Goal: Check status: Check status

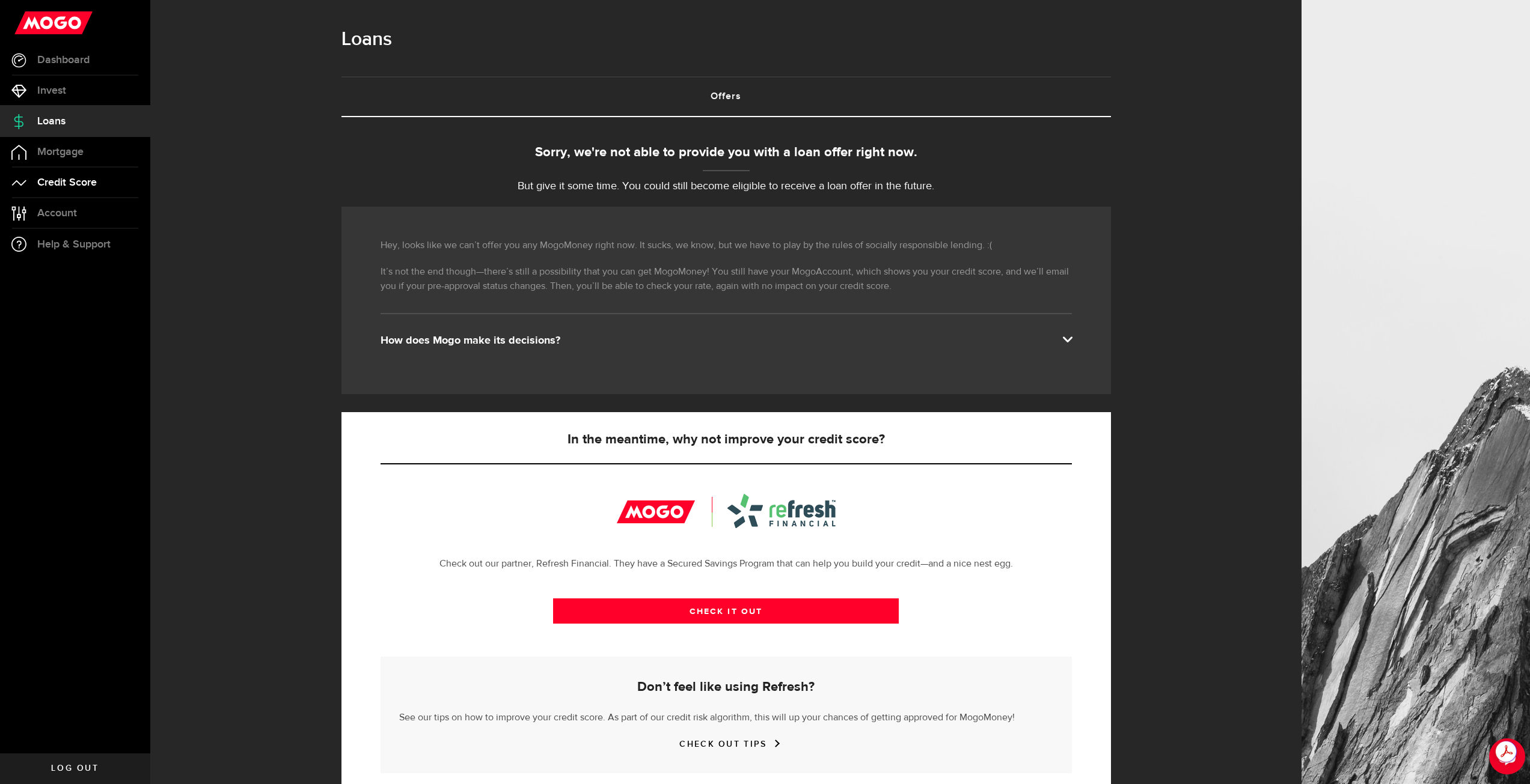
click at [78, 178] on span "Credit Score" at bounding box center [67, 182] width 59 height 11
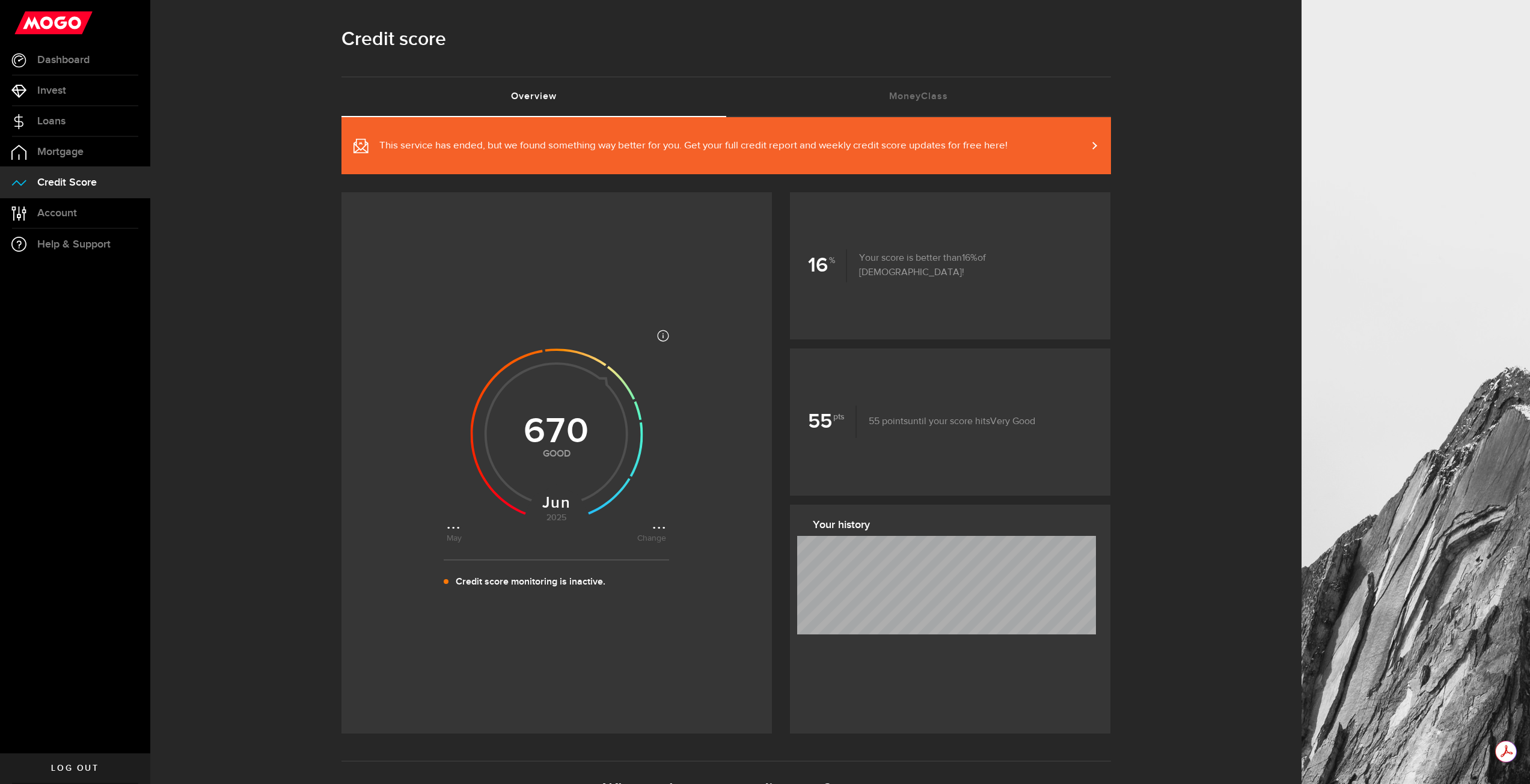
click at [931, 156] on span "This service has ended, but we found something way better for you. Get your ful…" at bounding box center [681, 145] width 654 height 27
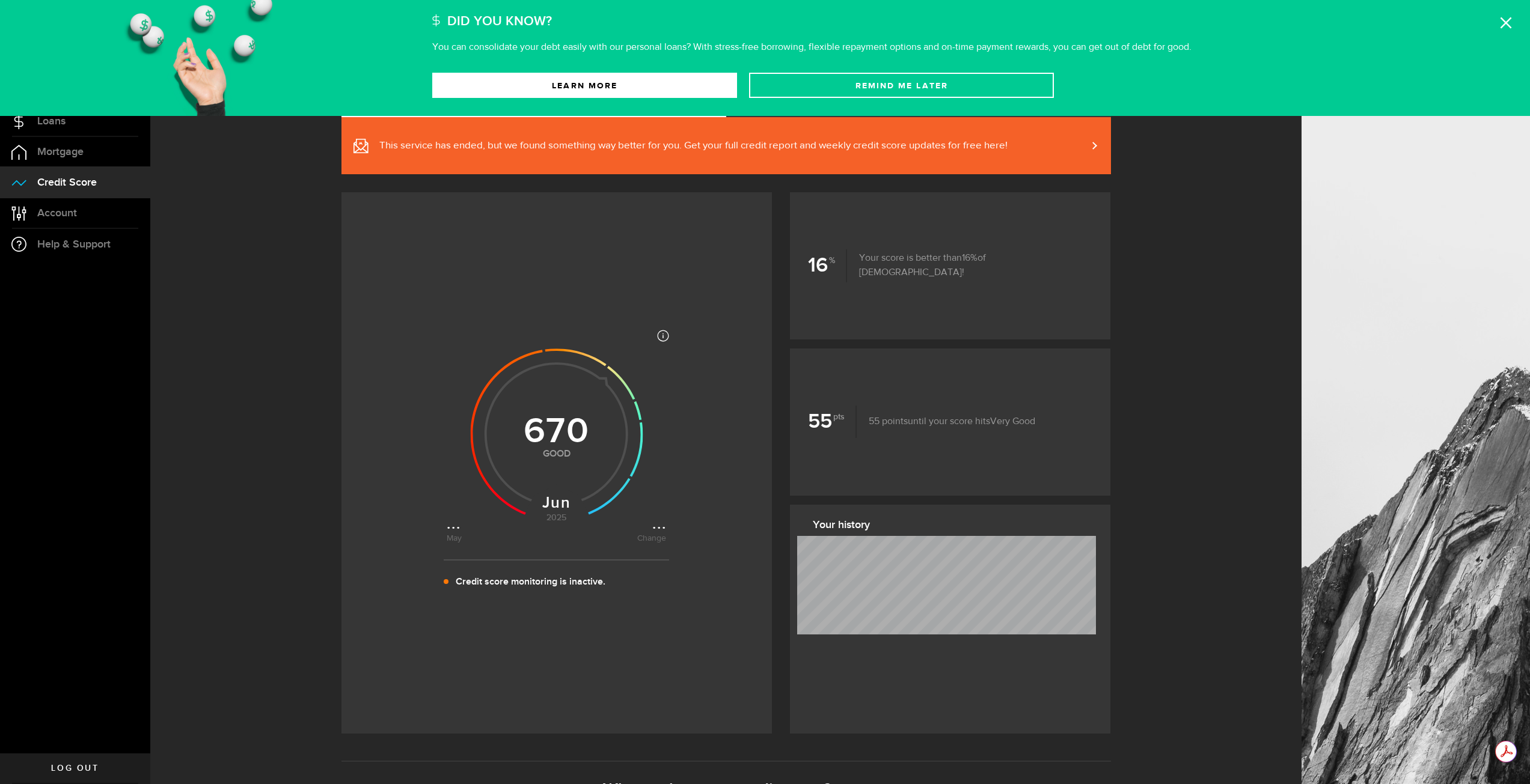
click at [839, 69] on div "Remind Me later Learn More" at bounding box center [976, 85] width 1089 height 61
click at [844, 77] on button "Remind Me later" at bounding box center [901, 85] width 305 height 25
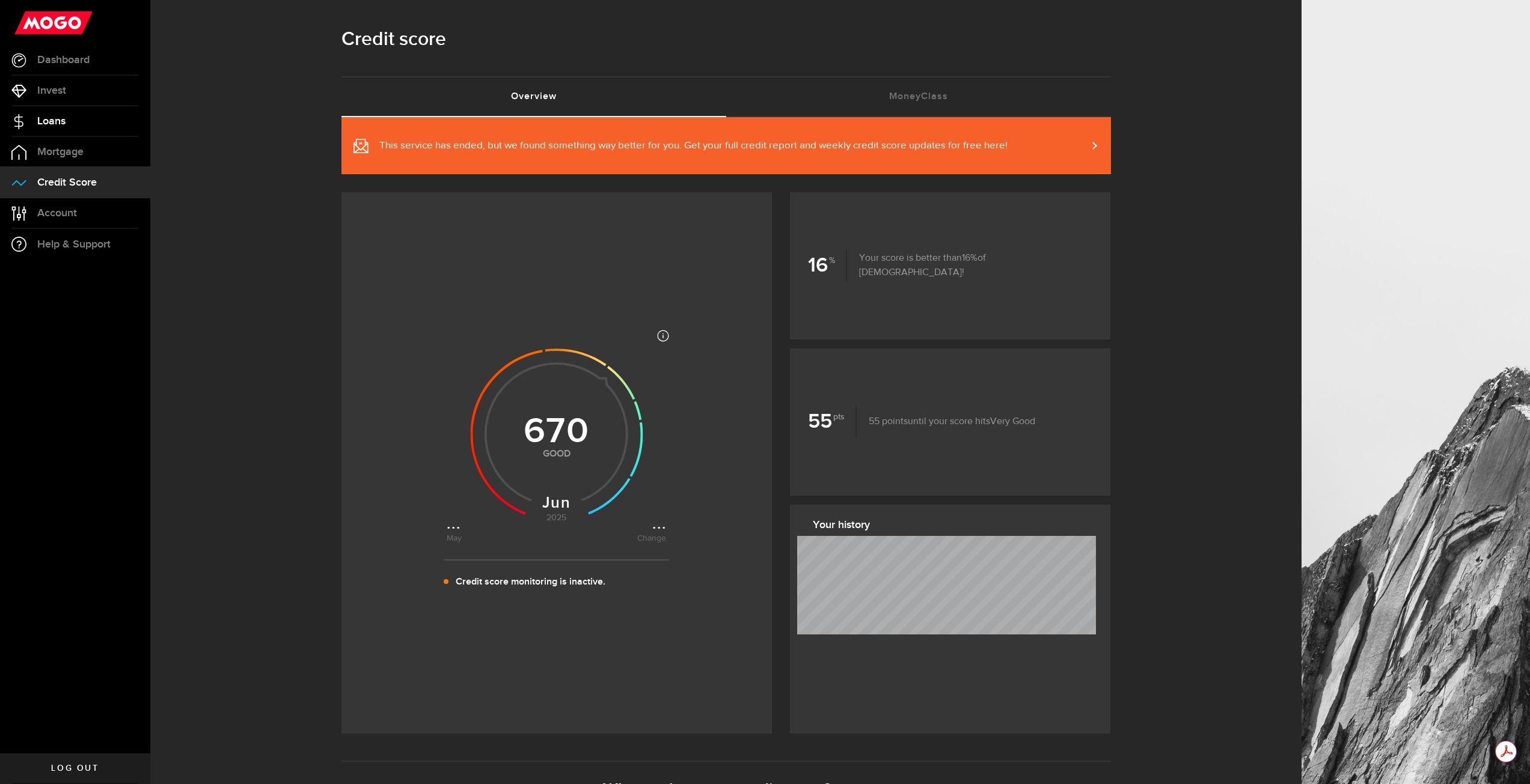
click at [75, 108] on link "Loans" at bounding box center [75, 122] width 150 height 30
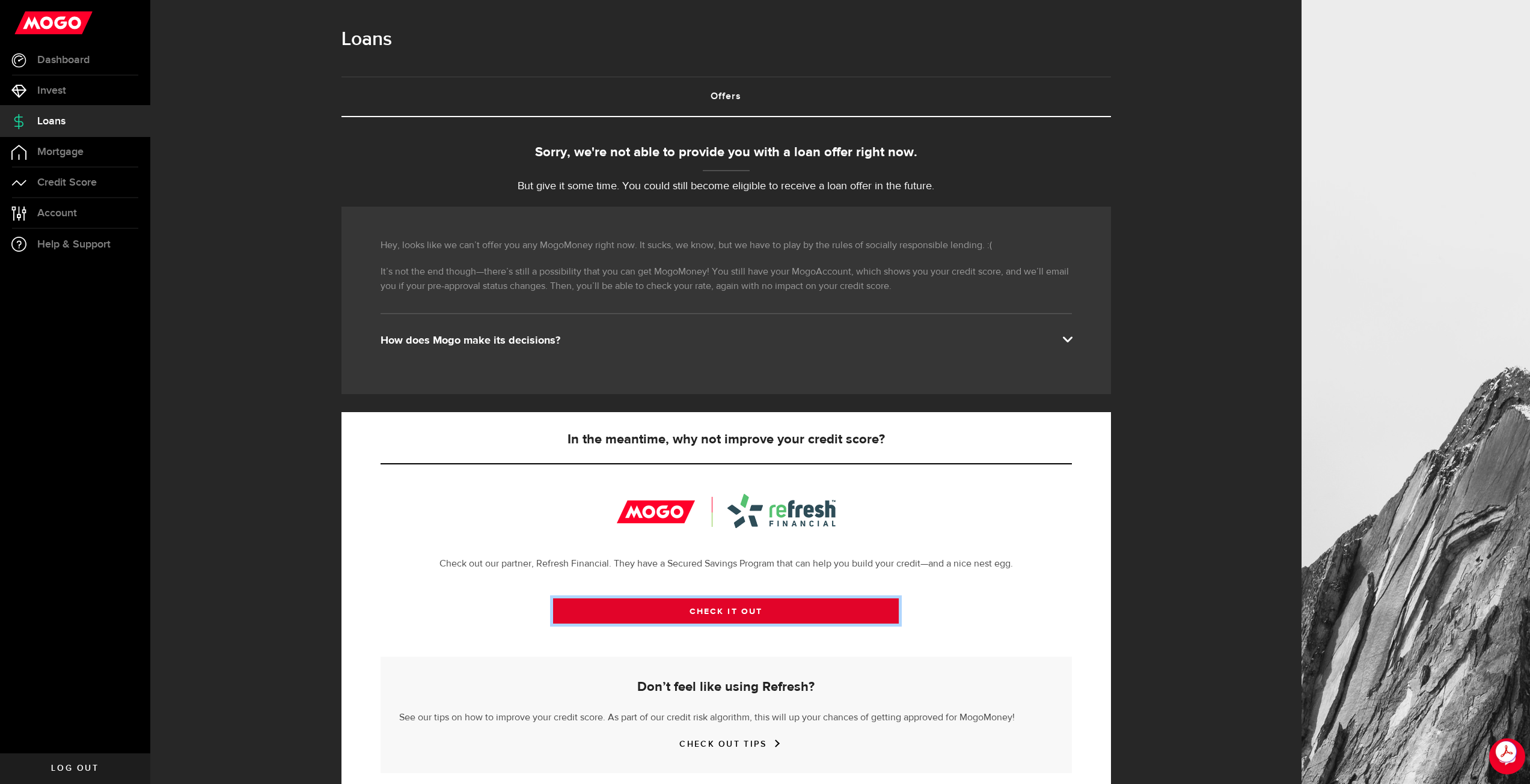
click at [708, 606] on link "CHECK IT OUT" at bounding box center [726, 611] width 346 height 25
